Goal: Information Seeking & Learning: Learn about a topic

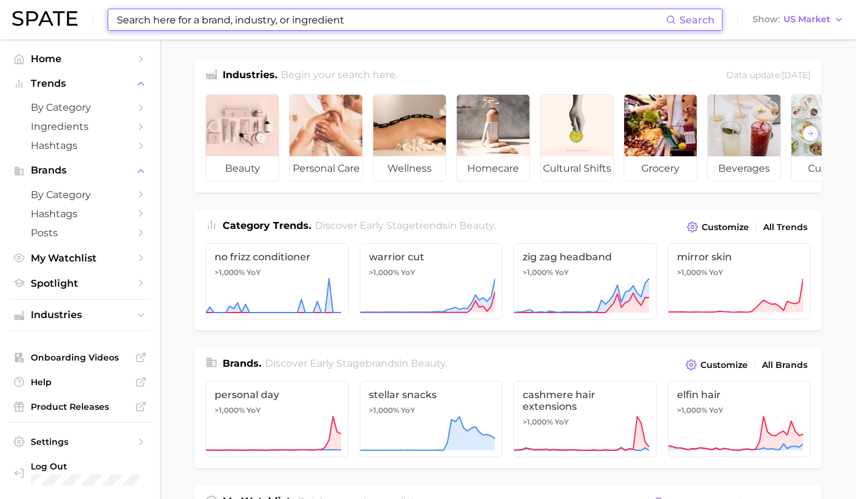
click at [254, 23] on input at bounding box center [391, 19] width 550 height 21
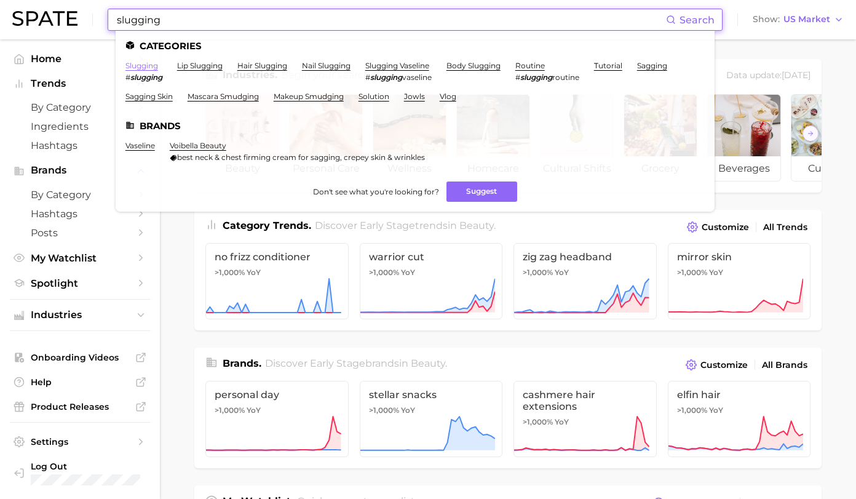
type input "slugging"
click at [145, 63] on link "slugging" at bounding box center [141, 65] width 33 height 9
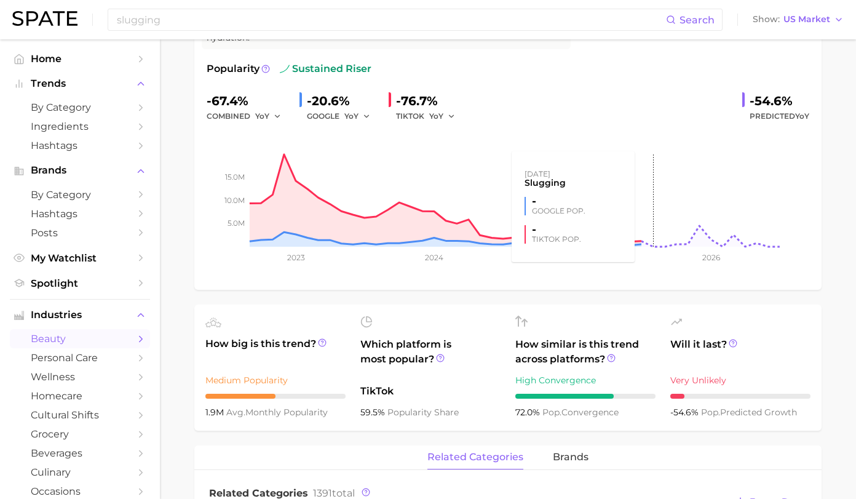
scroll to position [184, 0]
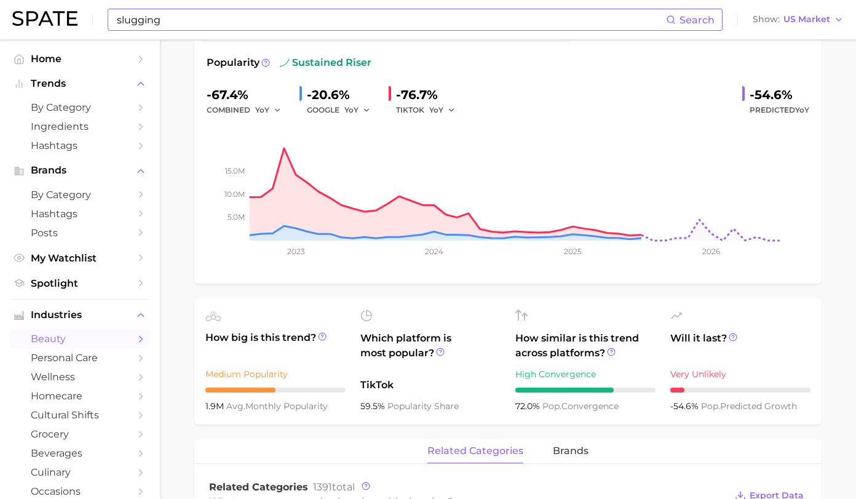
click at [374, 22] on input "slugging" at bounding box center [391, 19] width 550 height 21
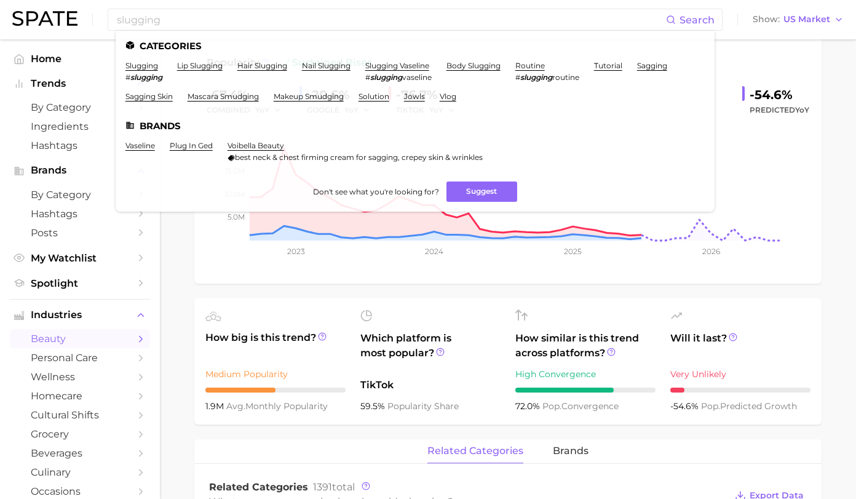
drag, startPoint x: 363, startPoint y: 6, endPoint x: 354, endPoint y: -9, distance: 18.3
click at [354, 0] on html "slugging Search Categories slugging # slugging lip slugging hair slugging nail …" at bounding box center [428, 65] width 856 height 499
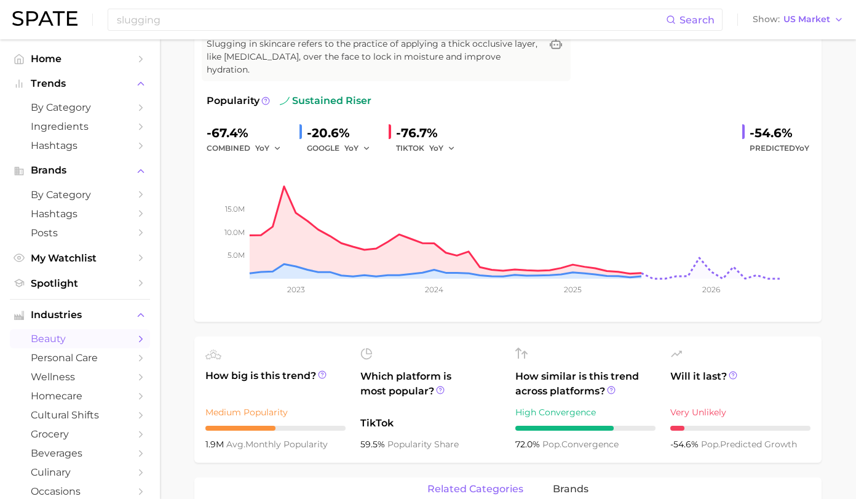
click at [211, 196] on div "slugging Add to Watchlist Export Data Slugging in skincare refers to the practi…" at bounding box center [507, 154] width 627 height 334
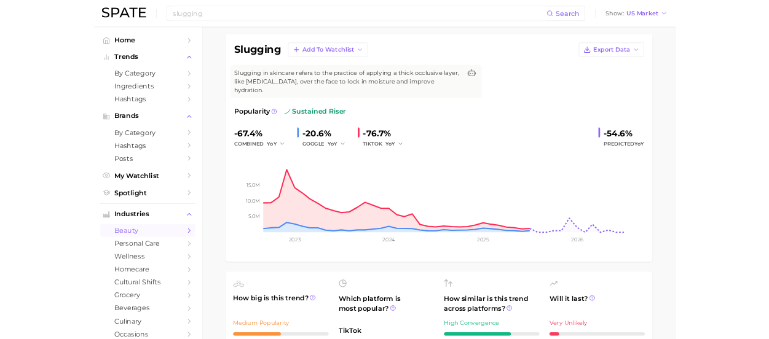
scroll to position [0, 0]
